Goal: Information Seeking & Learning: Learn about a topic

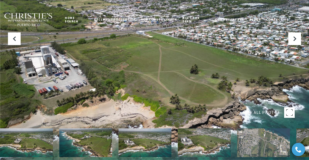
click at [296, 20] on span "button" at bounding box center [297, 20] width 7 height 1
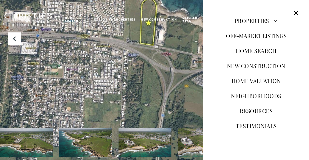
scroll to position [42, 0]
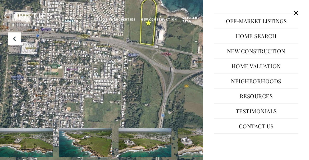
click at [264, 97] on link "Resources" at bounding box center [256, 96] width 38 height 13
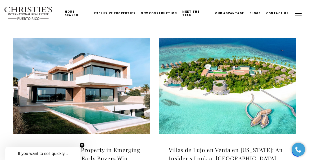
scroll to position [135, 0]
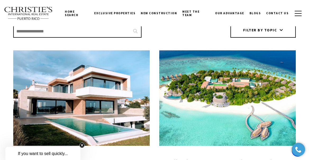
click at [83, 110] on img at bounding box center [81, 98] width 136 height 96
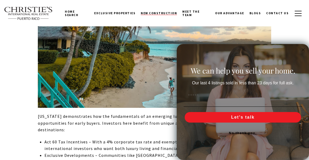
scroll to position [2057, 0]
